Goal: Find specific page/section: Find specific page/section

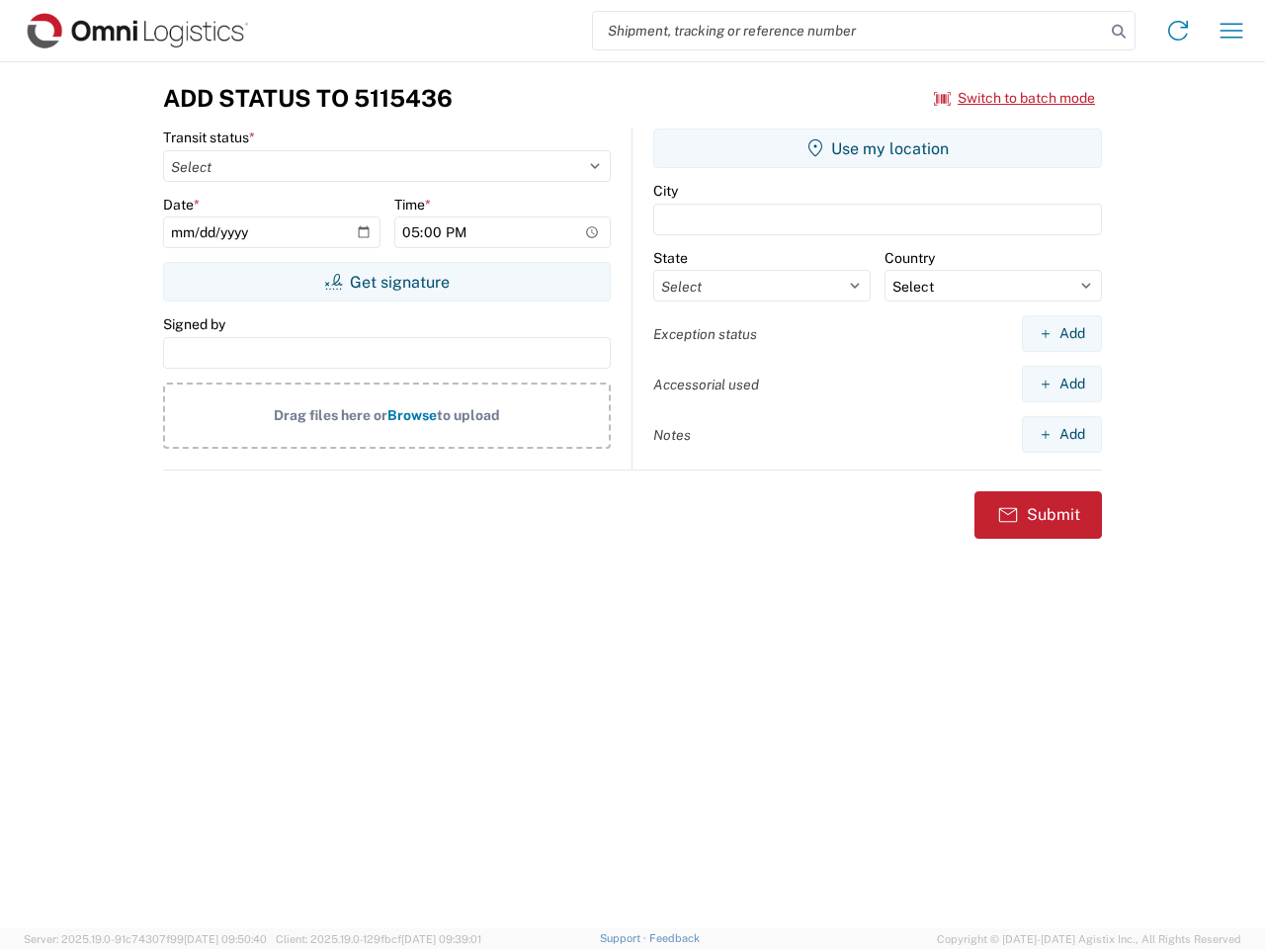
click at [849, 31] on input "search" at bounding box center [849, 31] width 512 height 38
click at [1119, 32] on icon at bounding box center [1119, 32] width 28 height 28
click at [1178, 31] on icon at bounding box center [1178, 31] width 32 height 32
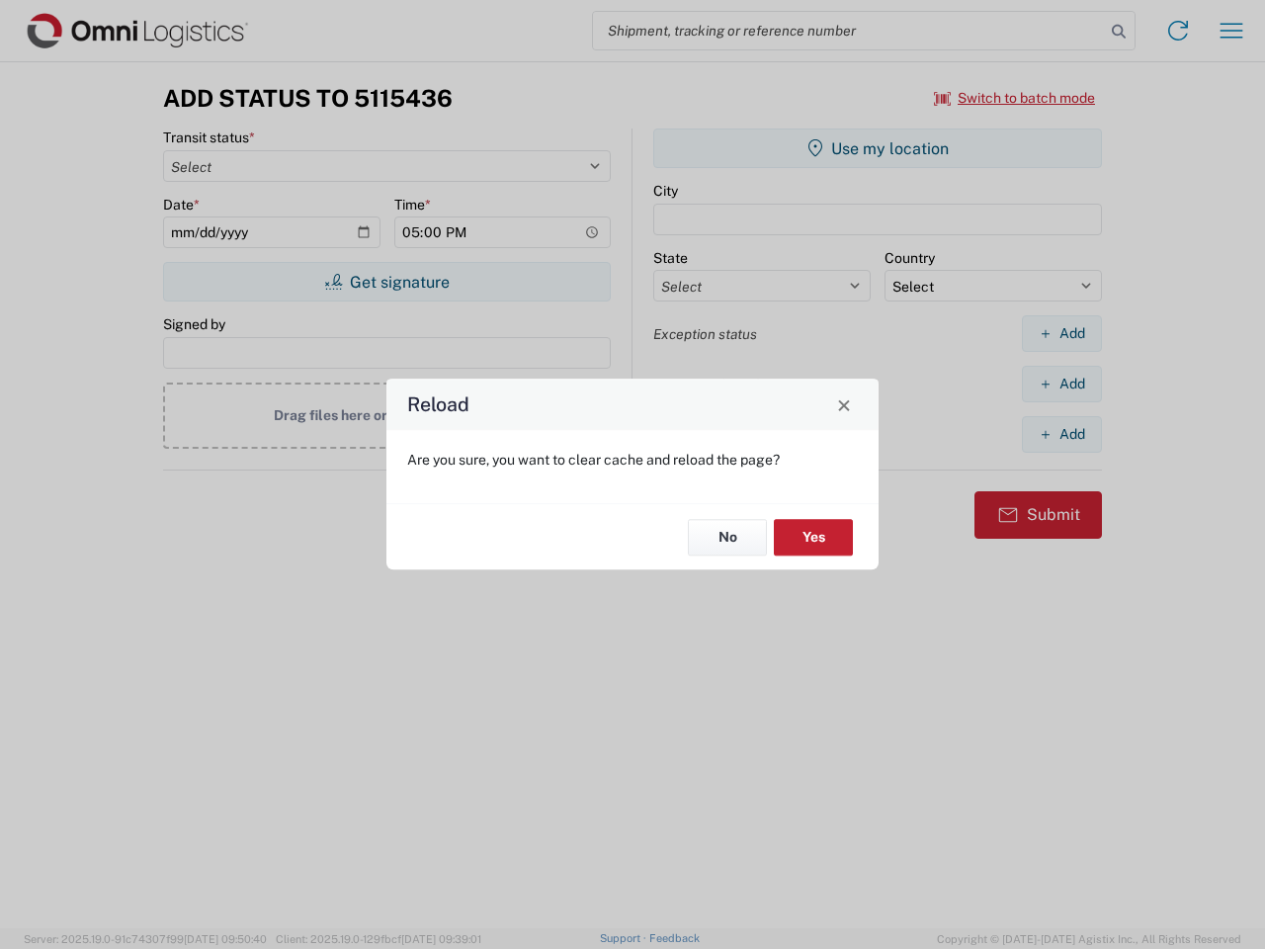
click at [1232, 31] on div "Reload Are you sure, you want to clear cache and reload the page? No Yes" at bounding box center [632, 474] width 1265 height 949
click at [1015, 98] on div "Reload Are you sure, you want to clear cache and reload the page? No Yes" at bounding box center [632, 474] width 1265 height 949
click at [386, 282] on div "Reload Are you sure, you want to clear cache and reload the page? No Yes" at bounding box center [632, 474] width 1265 height 949
click at [878, 148] on div "Reload Are you sure, you want to clear cache and reload the page? No Yes" at bounding box center [632, 474] width 1265 height 949
click at [1062, 333] on div "Reload Are you sure, you want to clear cache and reload the page? No Yes" at bounding box center [632, 474] width 1265 height 949
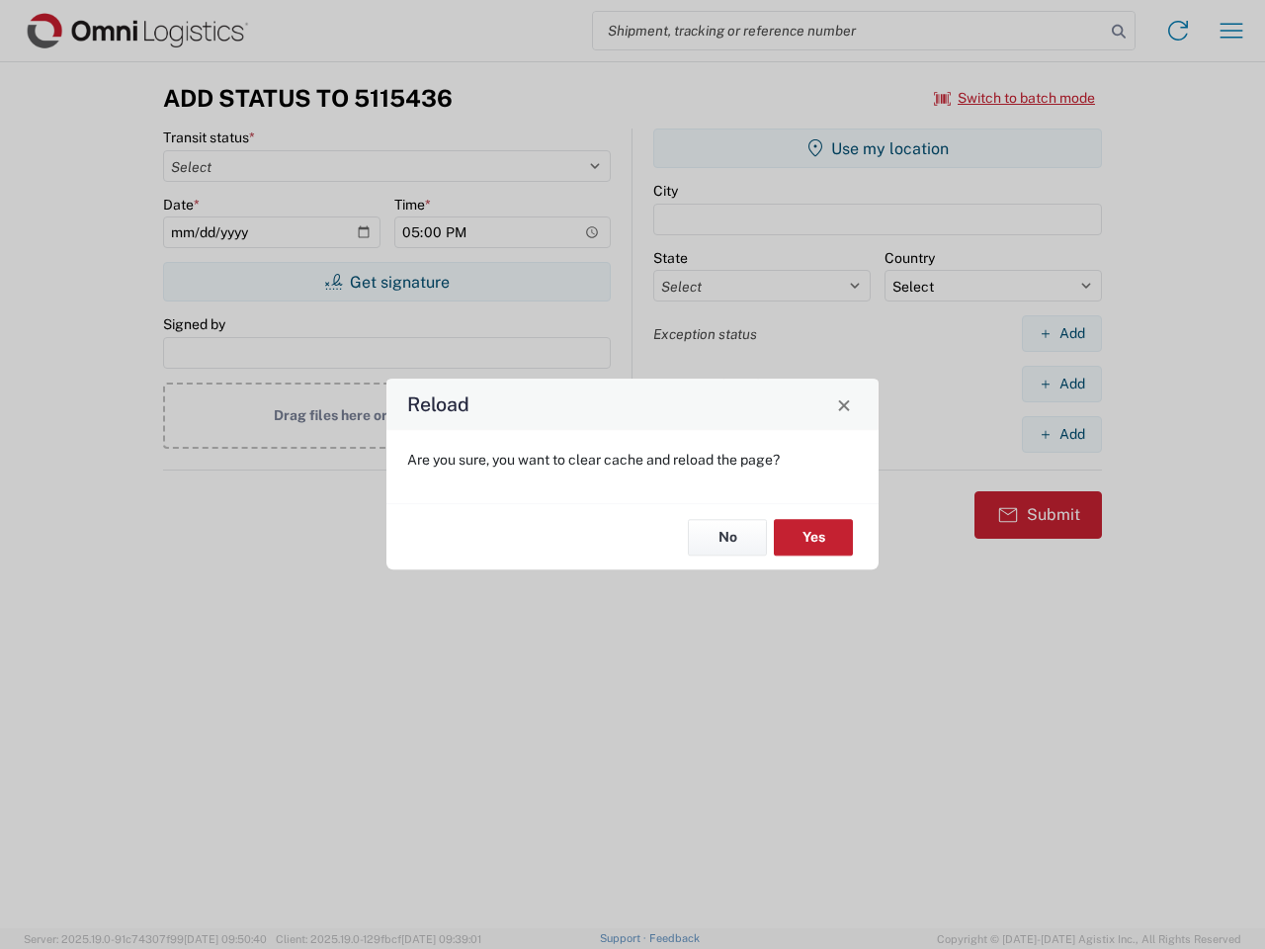
click at [1062, 383] on div "Reload Are you sure, you want to clear cache and reload the page? No Yes" at bounding box center [632, 474] width 1265 height 949
click at [1062, 434] on div "Reload Are you sure, you want to clear cache and reload the page? No Yes" at bounding box center [632, 474] width 1265 height 949
